Goal: Transaction & Acquisition: Purchase product/service

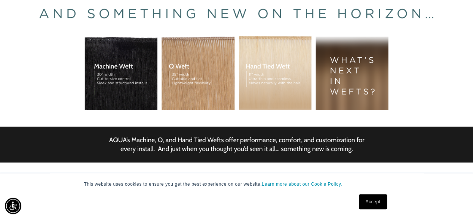
scroll to position [178, 0]
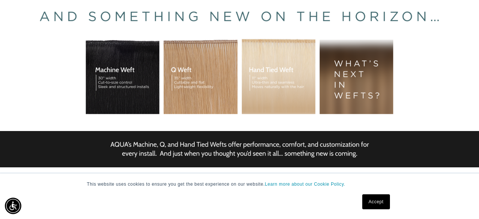
click at [380, 201] on link "Accept" at bounding box center [376, 201] width 28 height 15
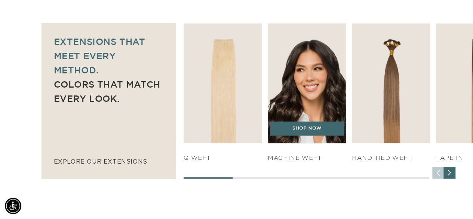
scroll to position [0, 0]
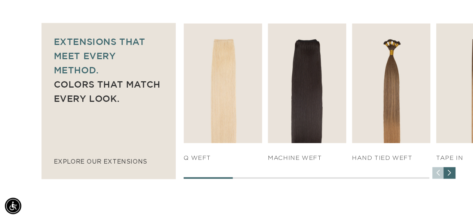
click at [448, 173] on div "Next slide" at bounding box center [450, 173] width 12 height 12
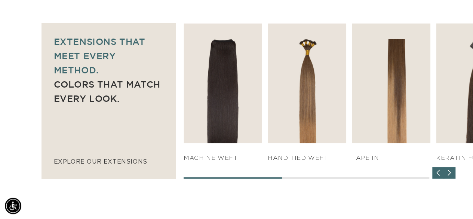
scroll to position [0, 420]
click at [437, 173] on div "Previous slide" at bounding box center [439, 173] width 12 height 12
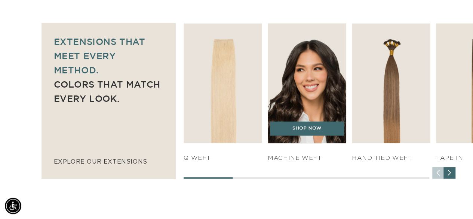
scroll to position [0, 0]
click at [310, 124] on link "SHOP NOW" at bounding box center [307, 128] width 74 height 14
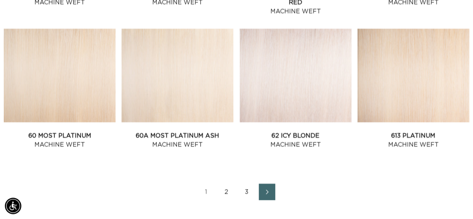
scroll to position [847, 0]
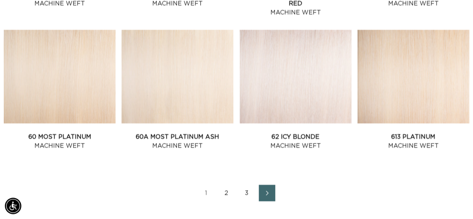
click at [227, 193] on link "2" at bounding box center [227, 193] width 16 height 16
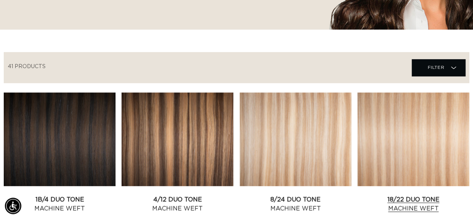
click at [390, 195] on link "18/22 Duo Tone Machine Weft" at bounding box center [414, 204] width 112 height 18
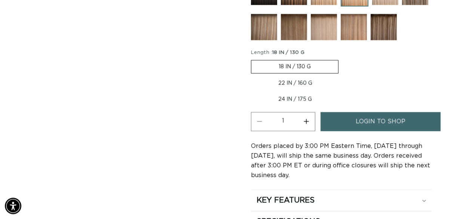
scroll to position [0, 420]
click at [301, 79] on label "22 IN / 160 G Variant sold out or unavailable" at bounding box center [295, 83] width 89 height 13
click at [342, 59] on input "22 IN / 160 G Variant sold out or unavailable" at bounding box center [342, 58] width 0 height 0
radio input "true"
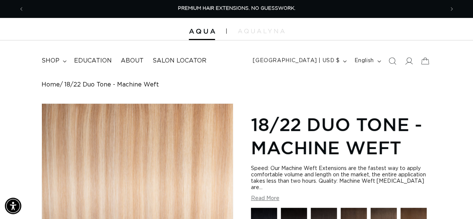
scroll to position [61, 0]
